Goal: Task Accomplishment & Management: Use online tool/utility

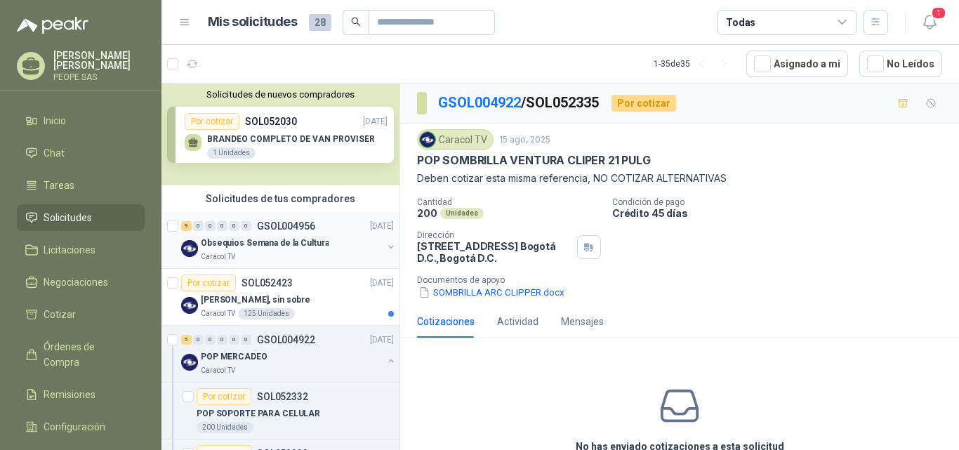
click at [278, 244] on p "Obsequios Semana de la Cultura" at bounding box center [265, 243] width 128 height 13
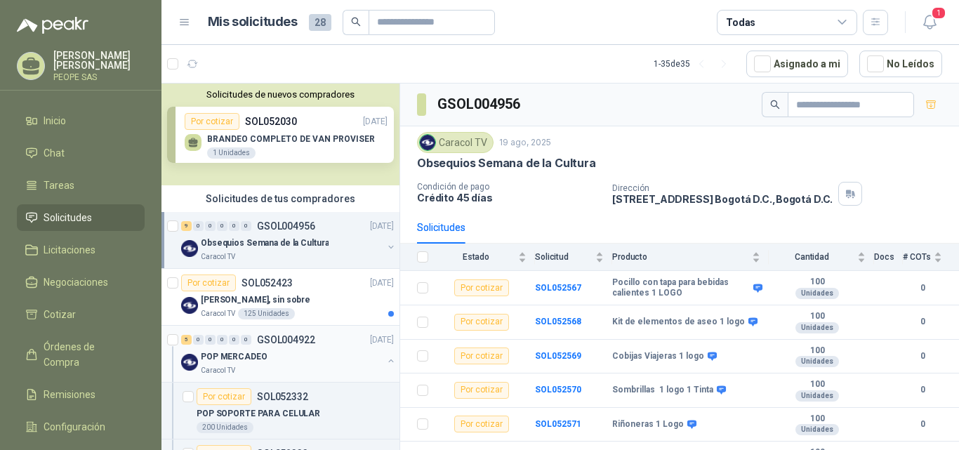
click at [272, 362] on div "POP MERCADEO" at bounding box center [292, 356] width 182 height 17
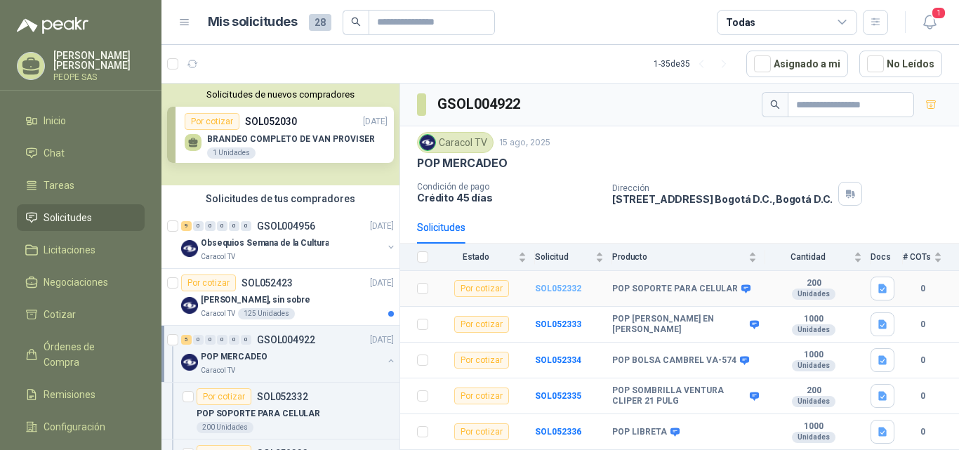
click at [552, 291] on b "SOL052332" at bounding box center [558, 289] width 46 height 10
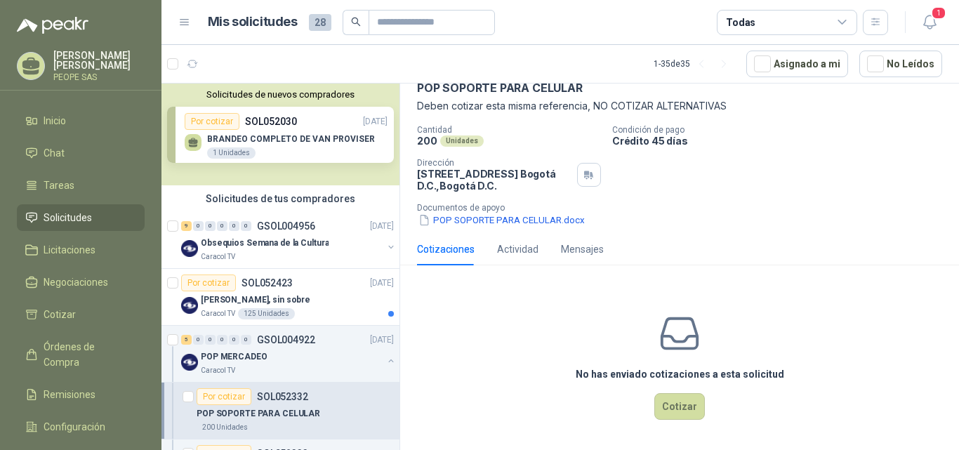
scroll to position [73, 0]
click at [668, 410] on button "Cotizar" at bounding box center [679, 406] width 51 height 27
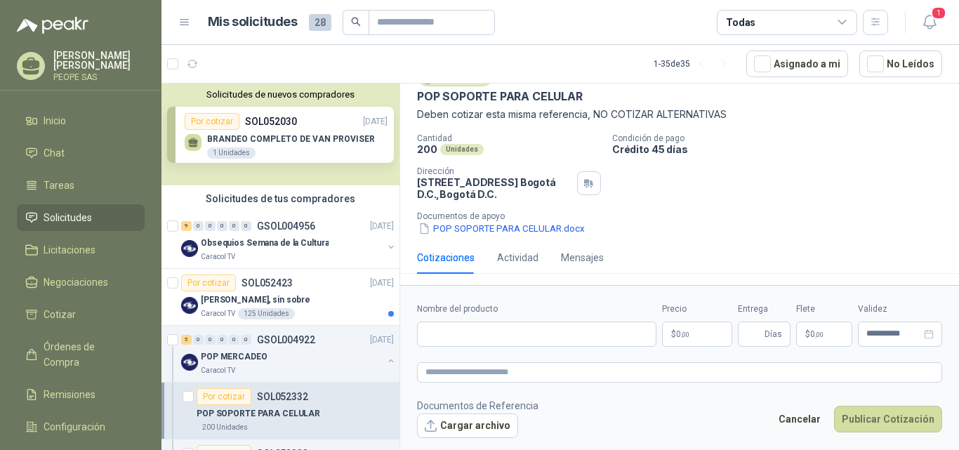
scroll to position [64, 0]
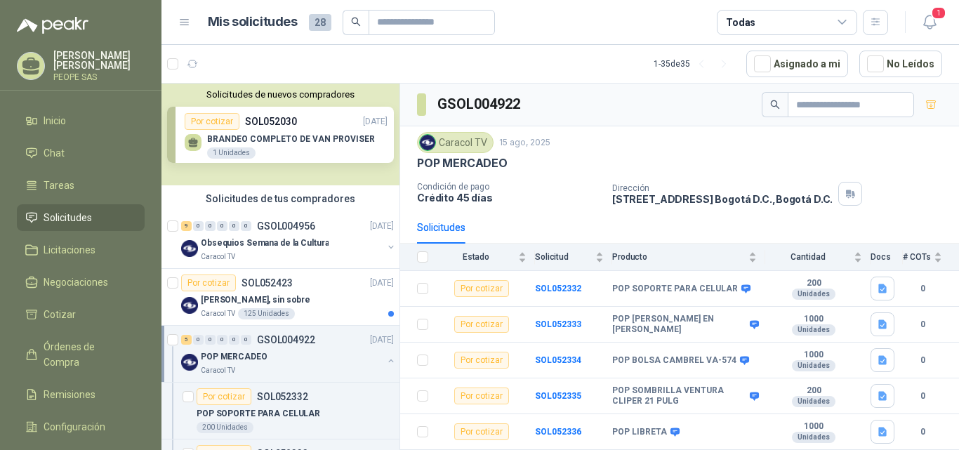
click at [253, 361] on p "POP MERCADEO" at bounding box center [234, 356] width 67 height 13
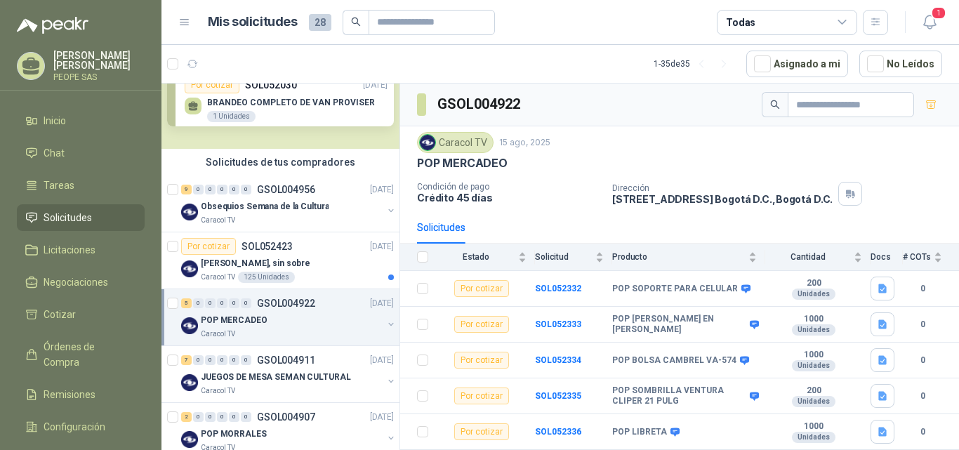
scroll to position [70, 0]
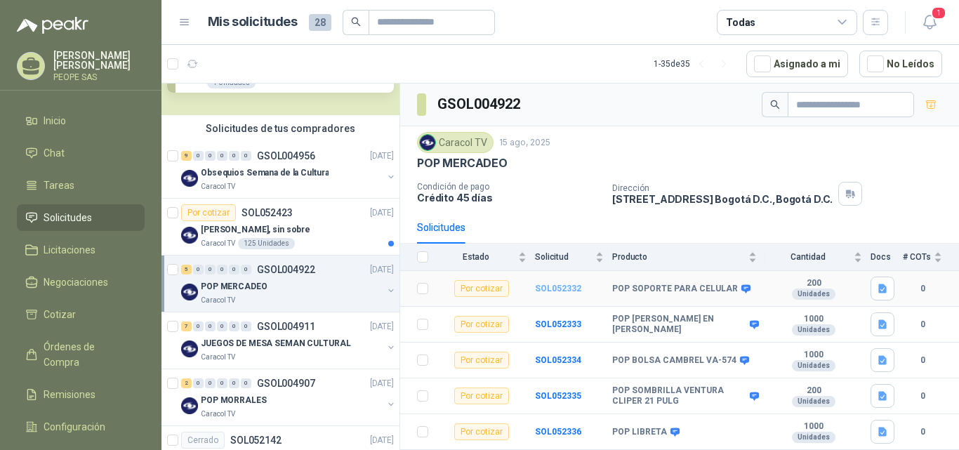
click at [561, 287] on b "SOL052332" at bounding box center [558, 289] width 46 height 10
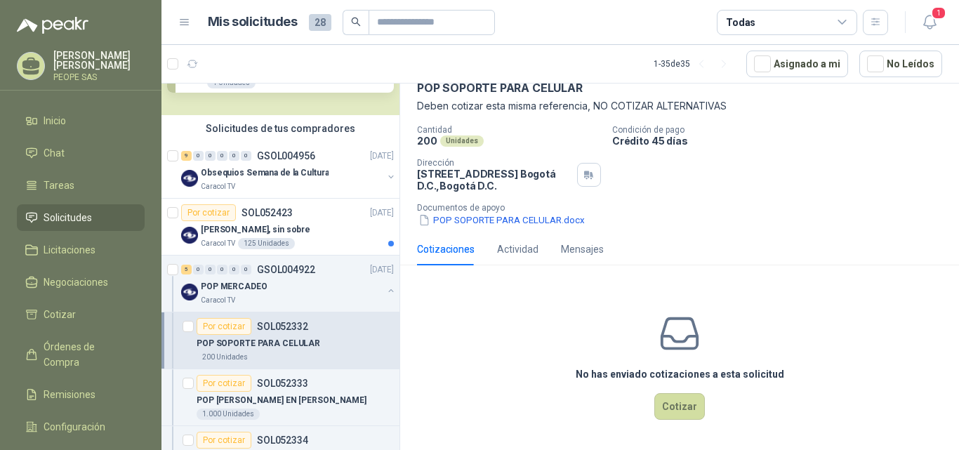
scroll to position [73, 0]
click at [667, 406] on button "Cotizar" at bounding box center [679, 406] width 51 height 27
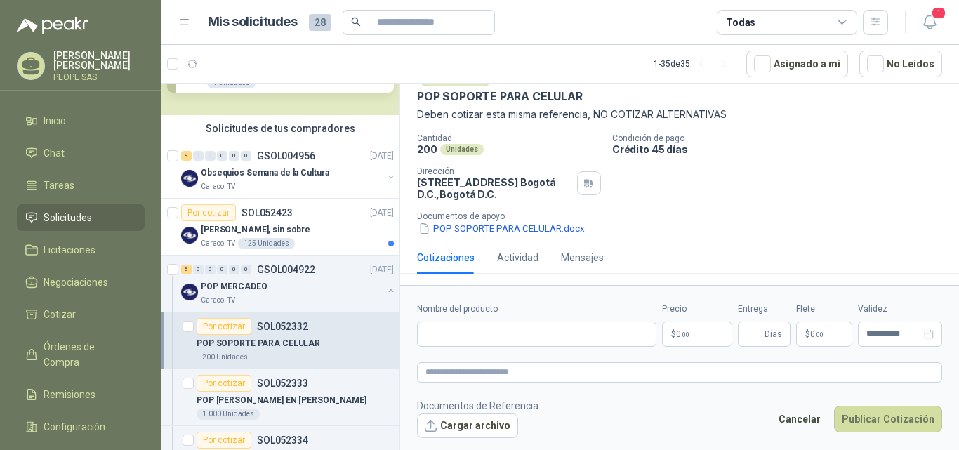
scroll to position [64, 0]
drag, startPoint x: 465, startPoint y: 331, endPoint x: 490, endPoint y: 321, distance: 27.4
click at [465, 331] on input "Nombre del producto" at bounding box center [536, 333] width 239 height 25
click at [676, 338] on span "0 ,00" at bounding box center [682, 334] width 13 height 8
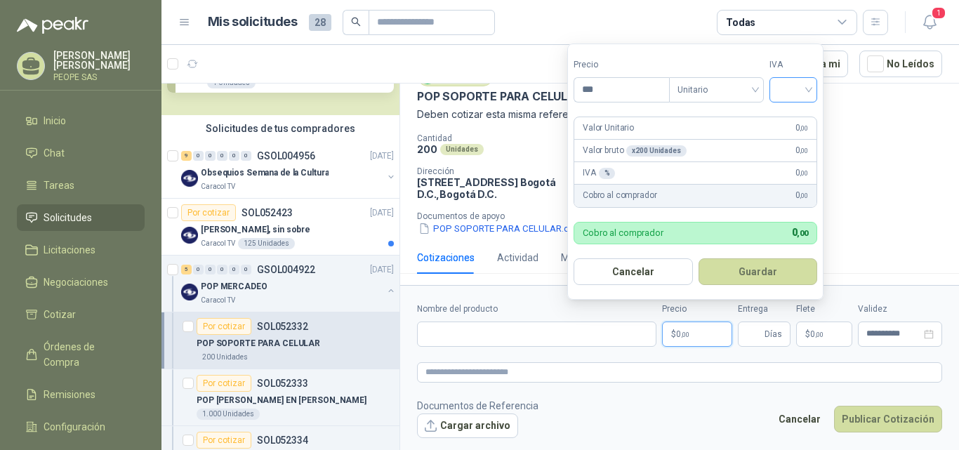
click at [793, 99] on span at bounding box center [793, 90] width 31 height 24
click at [480, 375] on textarea at bounding box center [679, 372] width 525 height 20
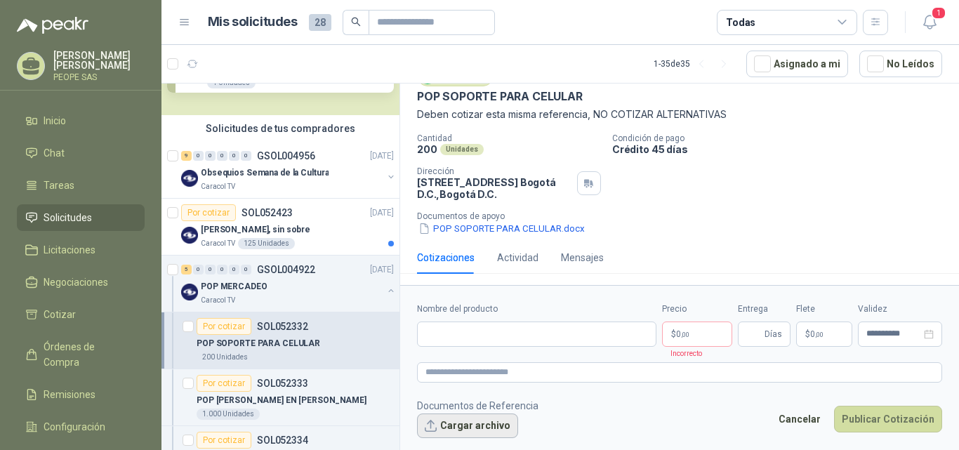
click at [486, 420] on button "Cargar archivo" at bounding box center [467, 425] width 101 height 25
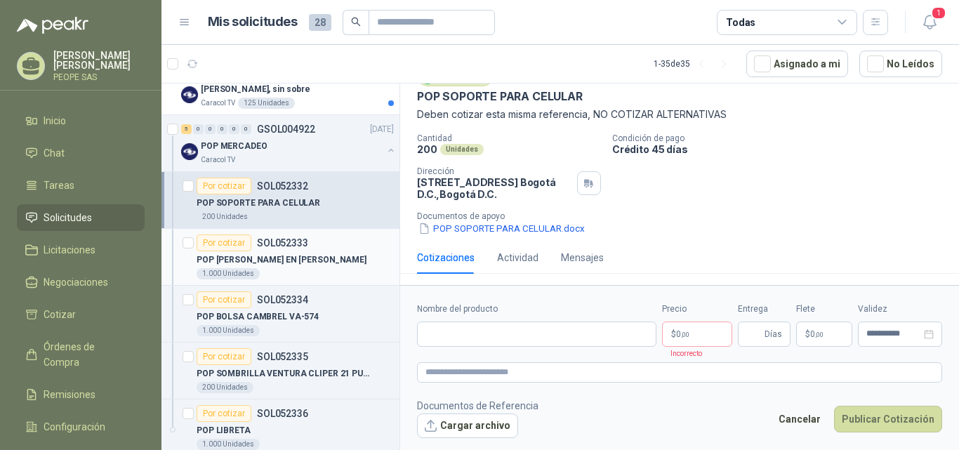
click at [230, 239] on div "Por cotizar" at bounding box center [224, 242] width 55 height 17
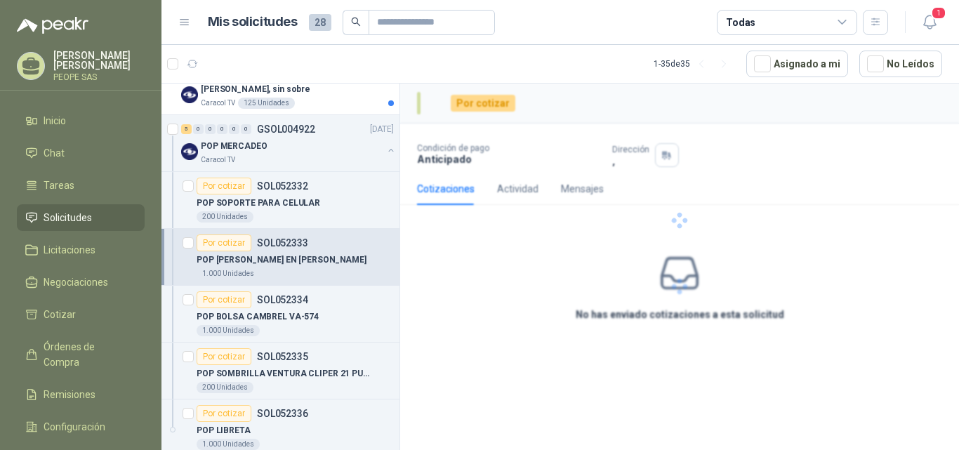
click at [267, 259] on p "POP [PERSON_NAME] EN [PERSON_NAME]" at bounding box center [282, 259] width 170 height 13
click at [274, 307] on div "Por cotizar SOL052334" at bounding box center [253, 299] width 112 height 17
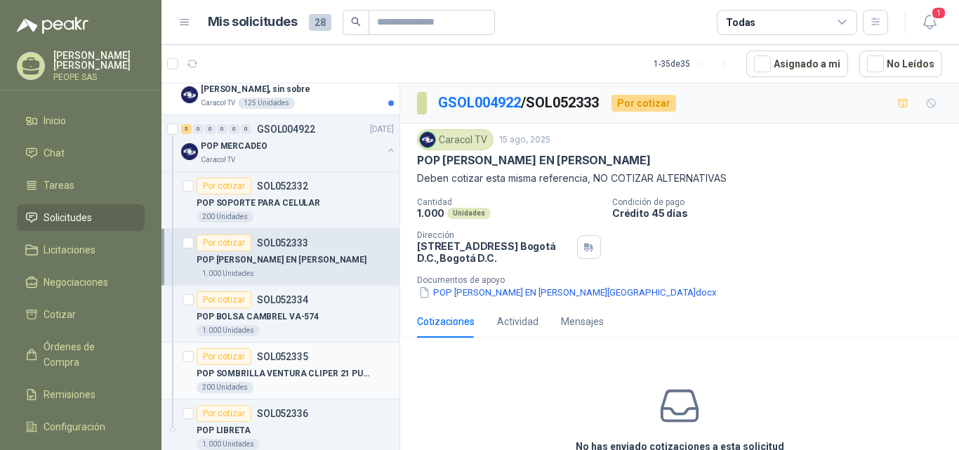
click at [299, 344] on article "Por cotizar SOL052335 POP SOMBRILLA VENTURA CLIPER 21 PULG 200 Unidades" at bounding box center [280, 371] width 238 height 57
